Goal: Task Accomplishment & Management: Manage account settings

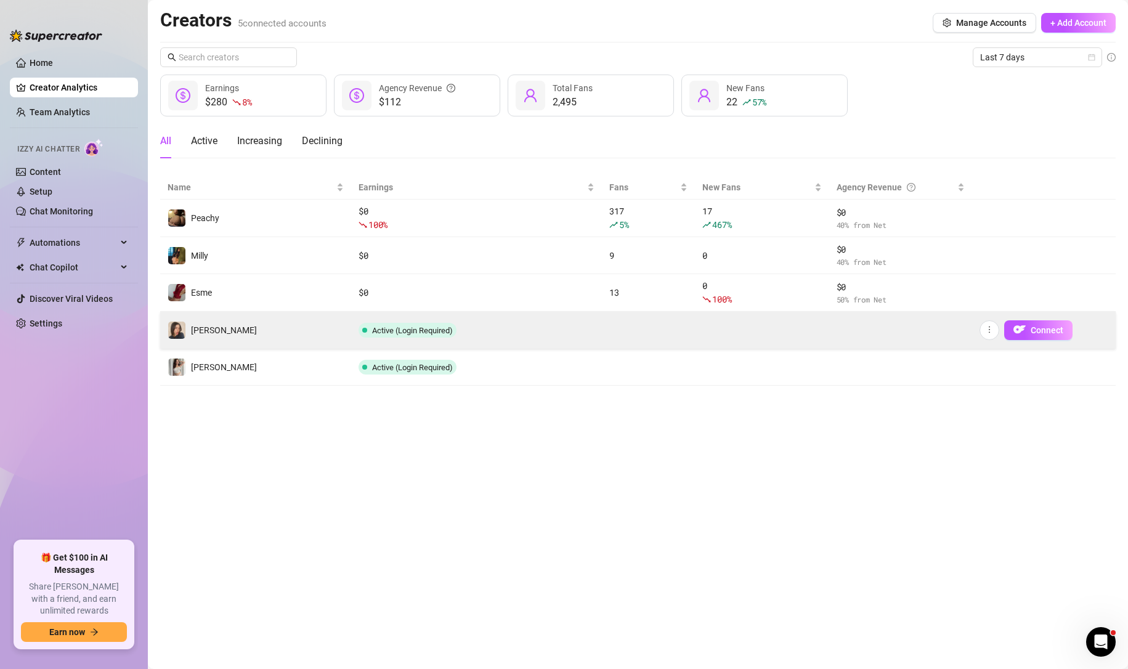
click at [413, 326] on span "Active (Login Required)" at bounding box center [412, 330] width 81 height 9
click at [428, 332] on span "Active (Login Required)" at bounding box center [412, 330] width 81 height 9
click at [1039, 327] on span "Connect" at bounding box center [1047, 330] width 33 height 10
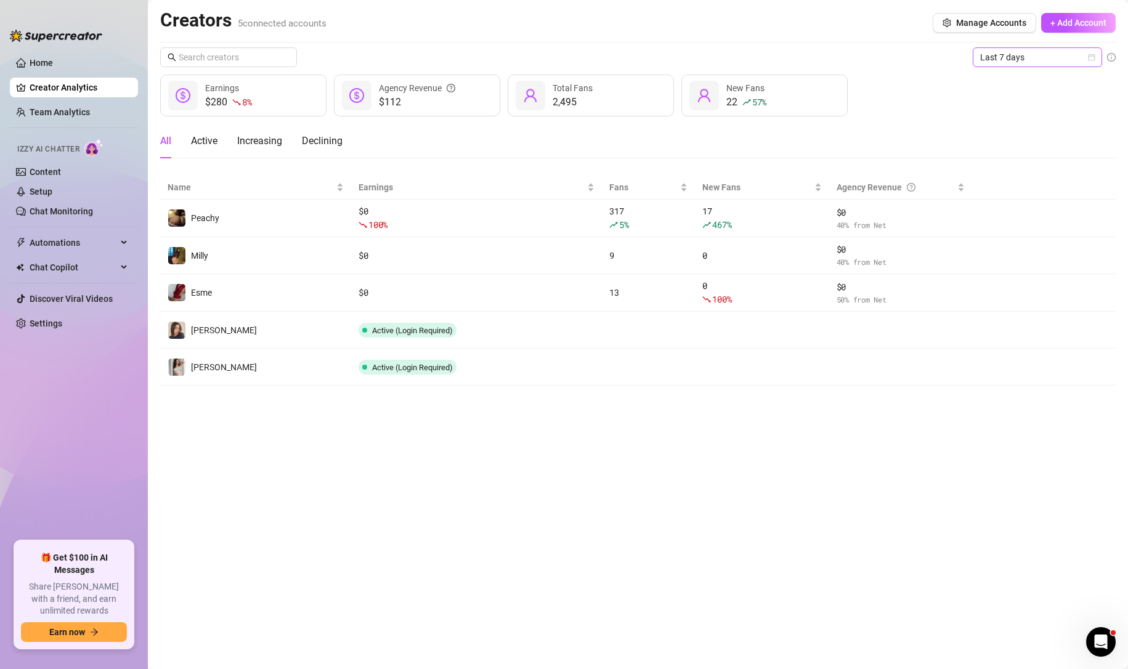
click at [1018, 59] on span "Last 7 days" at bounding box center [1037, 57] width 115 height 18
click at [1020, 117] on div "Last 30 days" at bounding box center [1038, 122] width 110 height 14
click at [1031, 60] on span "Last 30 days" at bounding box center [1037, 57] width 115 height 18
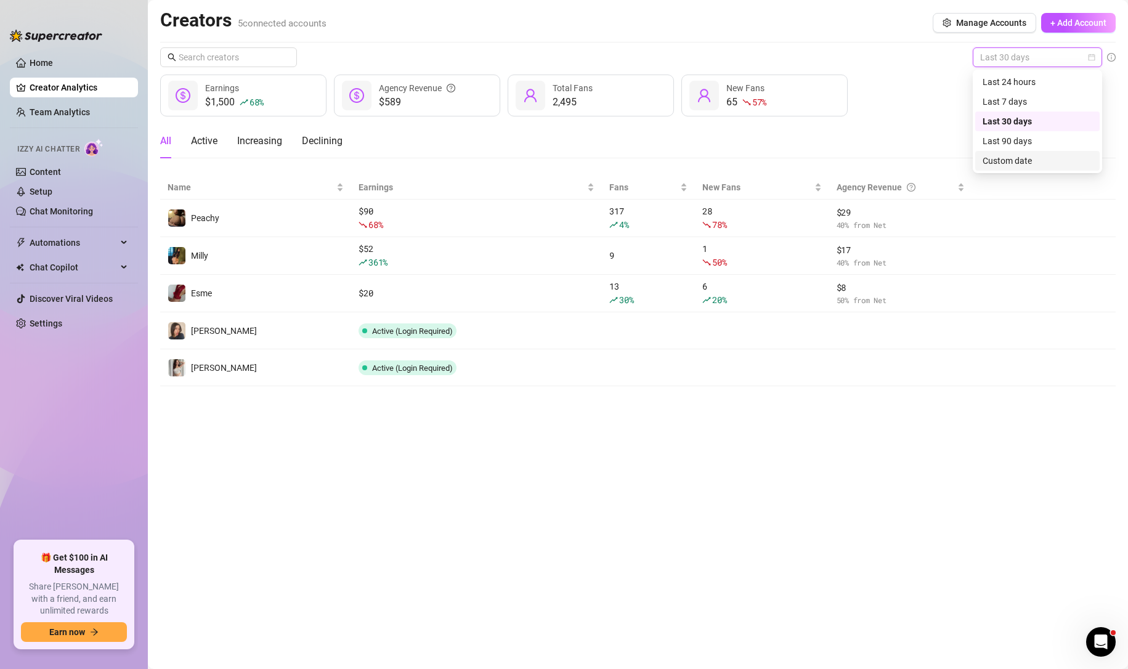
click at [1029, 161] on div "Custom date" at bounding box center [1038, 161] width 110 height 14
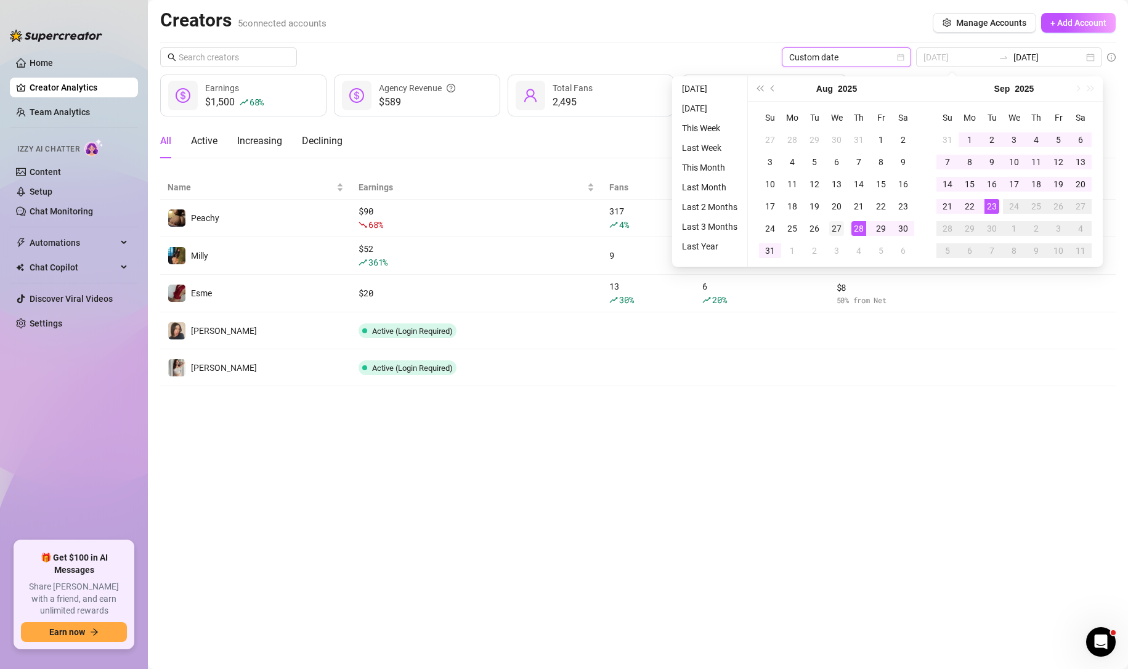
type input "[DATE]"
click at [843, 232] on div "27" at bounding box center [836, 228] width 15 height 15
type input "[DATE]"
click at [993, 209] on div "23" at bounding box center [991, 206] width 15 height 15
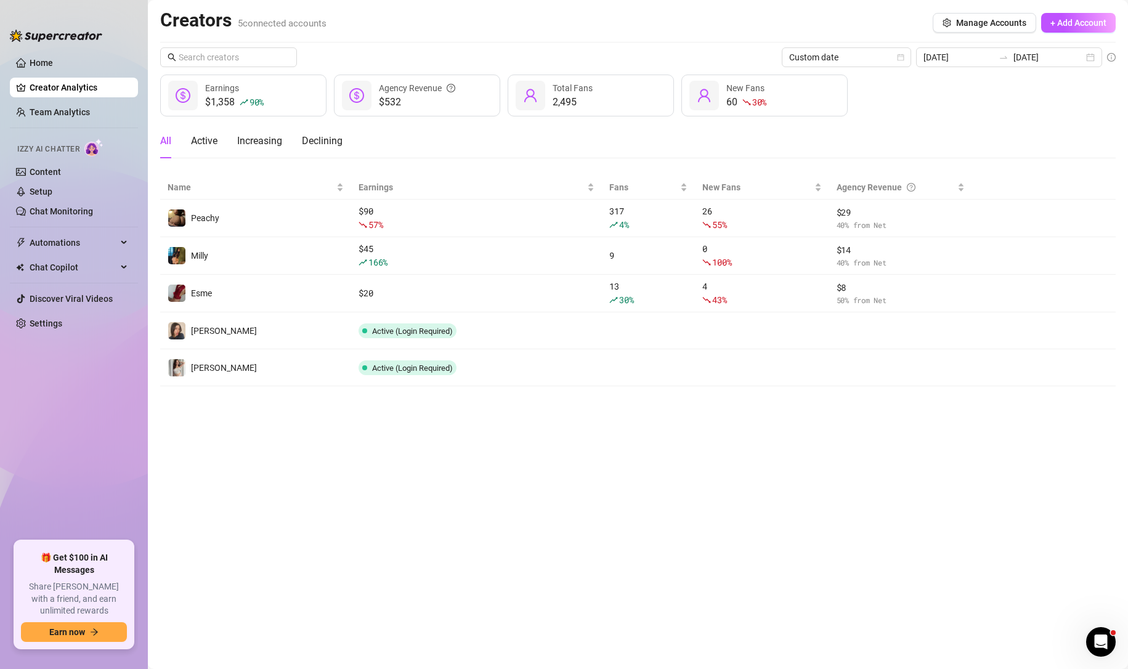
click at [515, 475] on main "Creators 5 connected accounts Manage Accounts + Add Account Custom date [DATE] …" at bounding box center [638, 334] width 980 height 669
click at [230, 55] on input "text" at bounding box center [229, 58] width 101 height 14
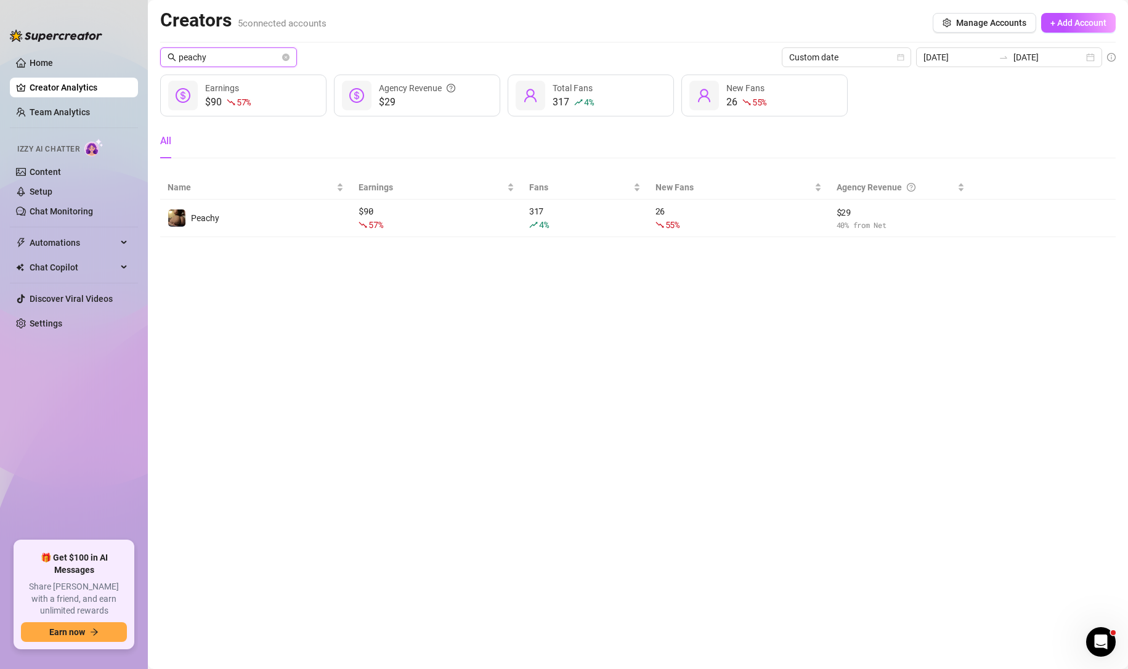
type input "peachy"
click at [193, 49] on span "peachy" at bounding box center [228, 57] width 137 height 20
click at [196, 56] on input "peachy" at bounding box center [229, 58] width 101 height 14
click at [216, 61] on input "milly" at bounding box center [229, 58] width 101 height 14
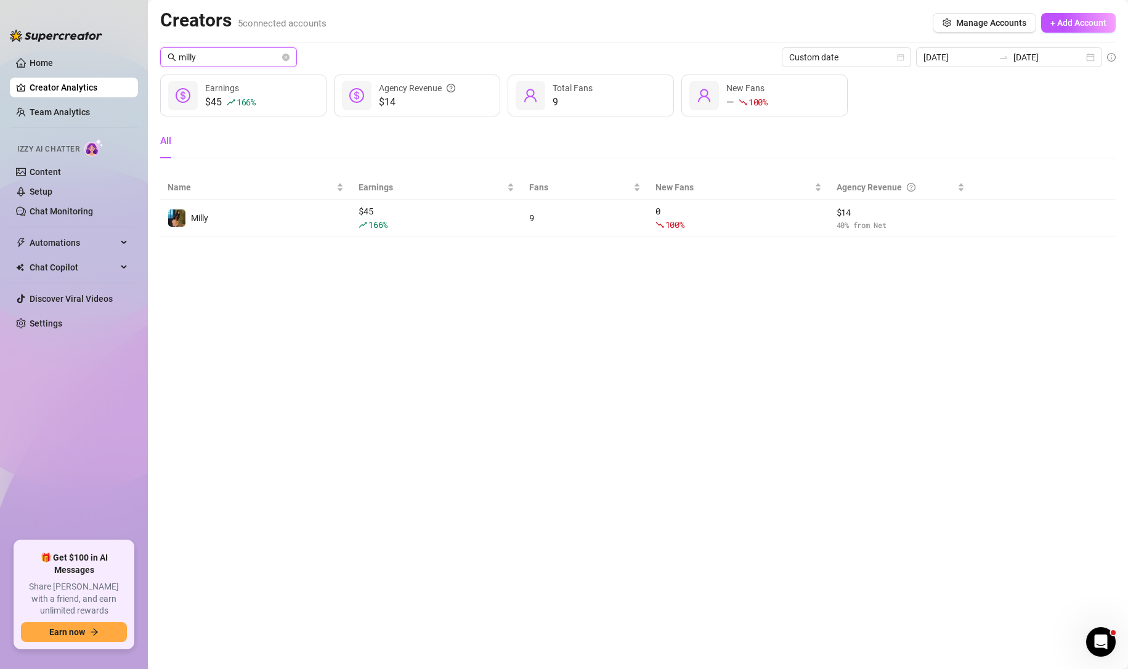
click at [216, 61] on input "milly" at bounding box center [229, 58] width 101 height 14
type input "esme"
